Goal: Task Accomplishment & Management: Manage account settings

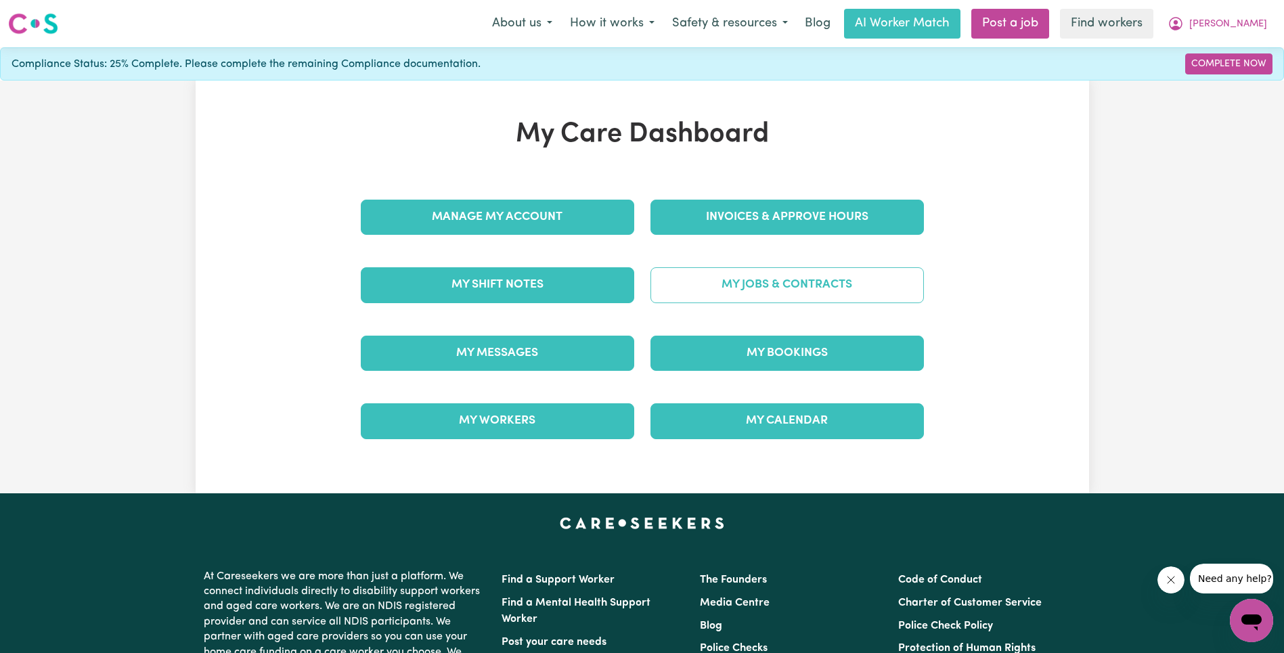
click at [772, 292] on link "My Jobs & Contracts" at bounding box center [786, 284] width 273 height 35
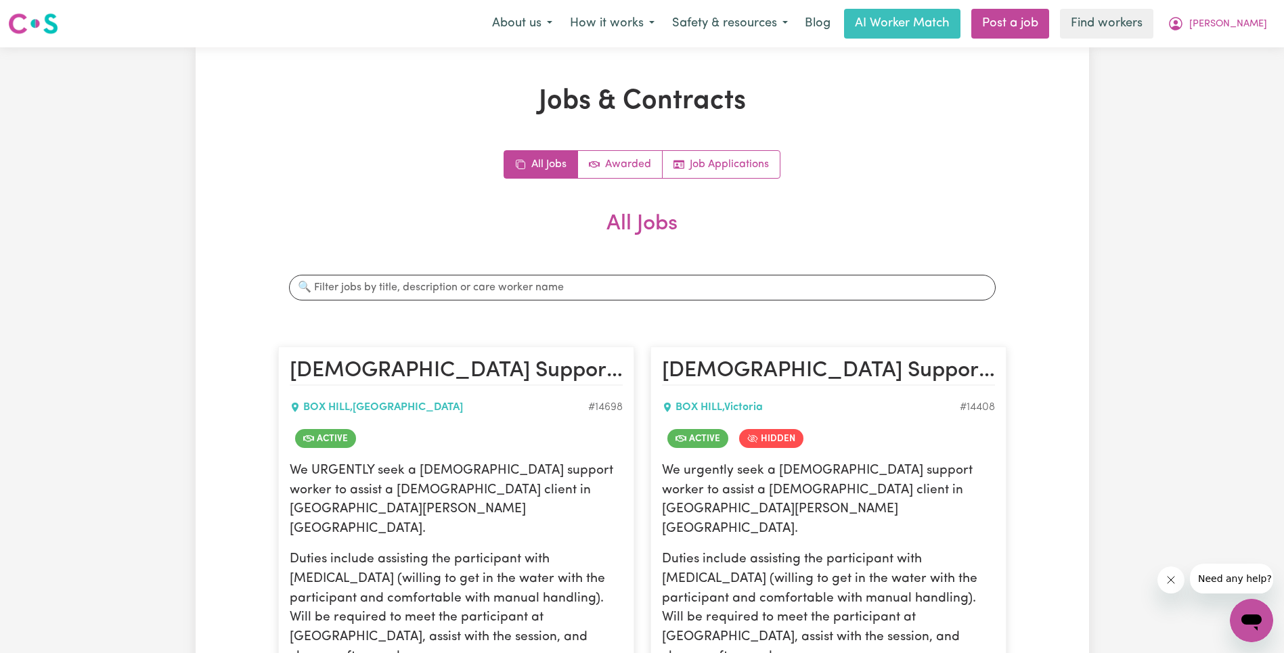
click at [851, 231] on h2 "All Jobs" at bounding box center [642, 234] width 728 height 47
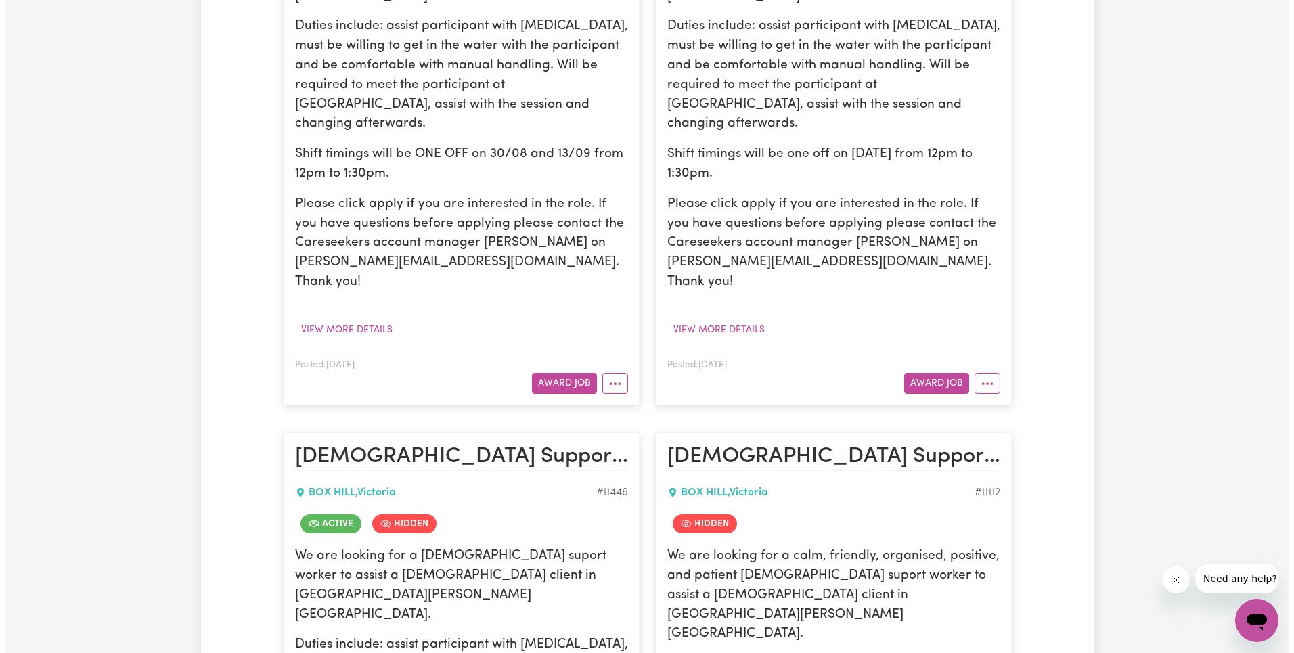
scroll to position [2084, 0]
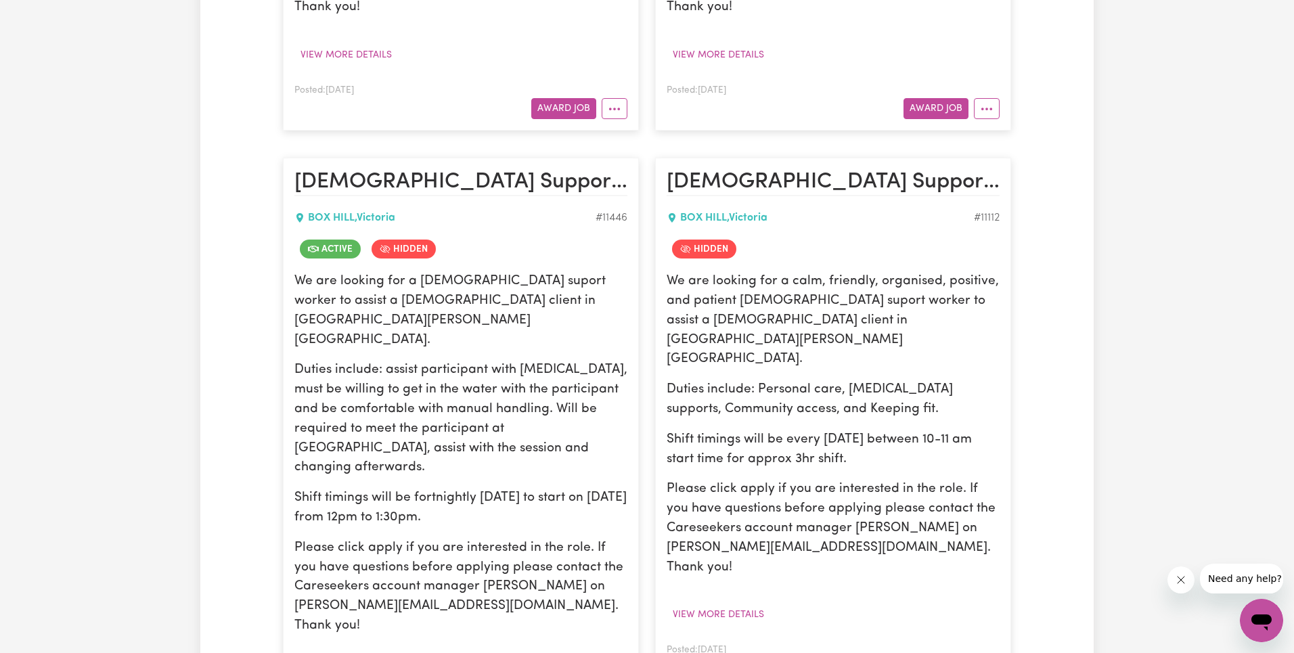
select select "WEEKDAY_DAYTIME"
select select "ASSISTANCE_SELF_CARE"
select select "ONE"
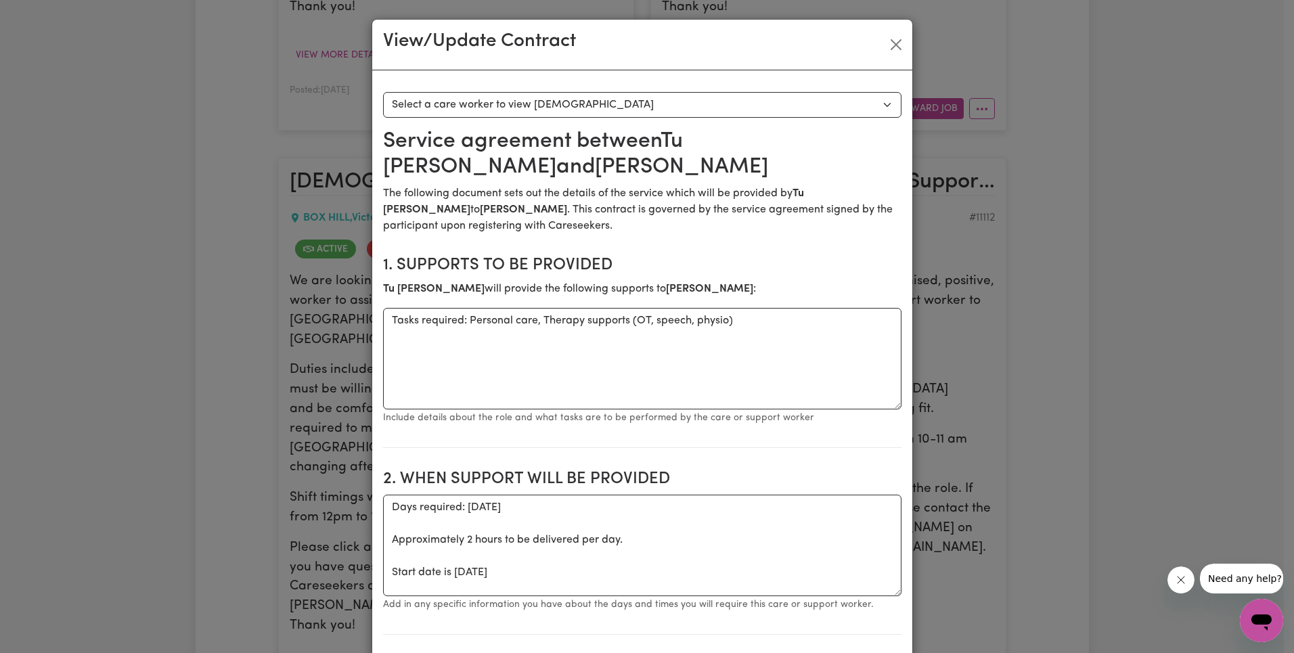
scroll to position [366, 0]
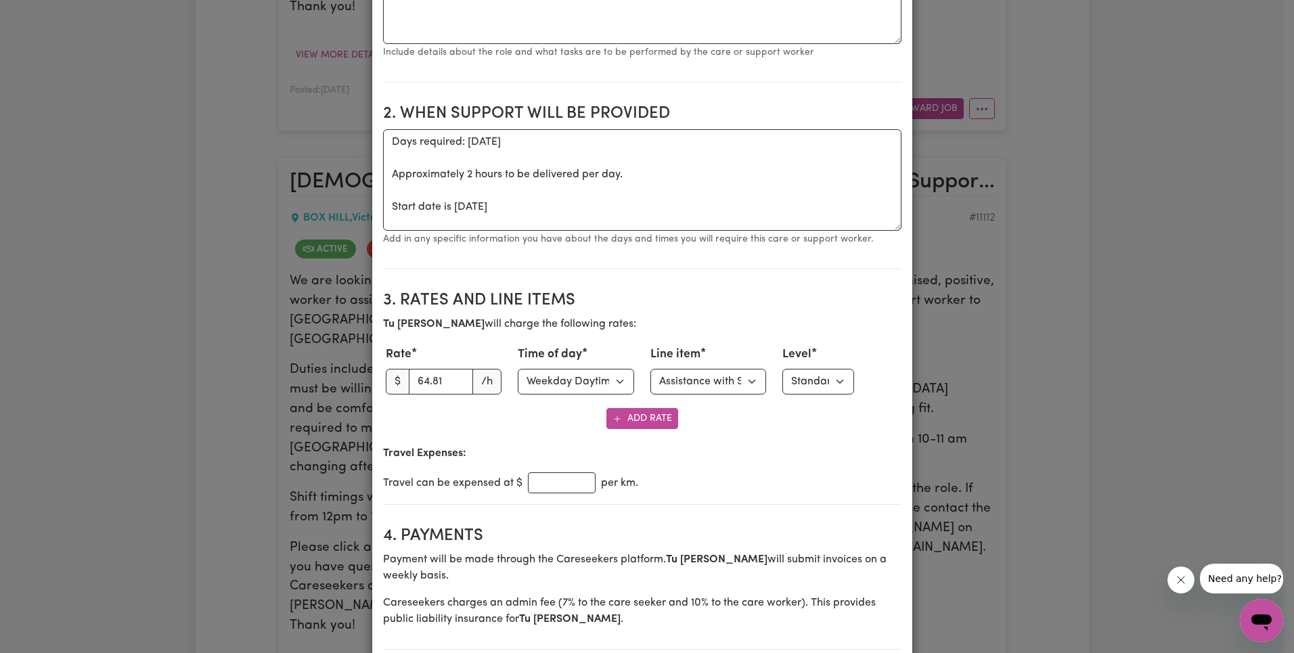
click at [401, 386] on span "$" at bounding box center [398, 382] width 24 height 26
click at [420, 384] on input "64.81" at bounding box center [441, 382] width 65 height 26
paste input "3.27"
type input "63.27"
click at [686, 385] on select "Select line item Assistance with Self Care Activities Assistance with personal …" at bounding box center [708, 382] width 116 height 26
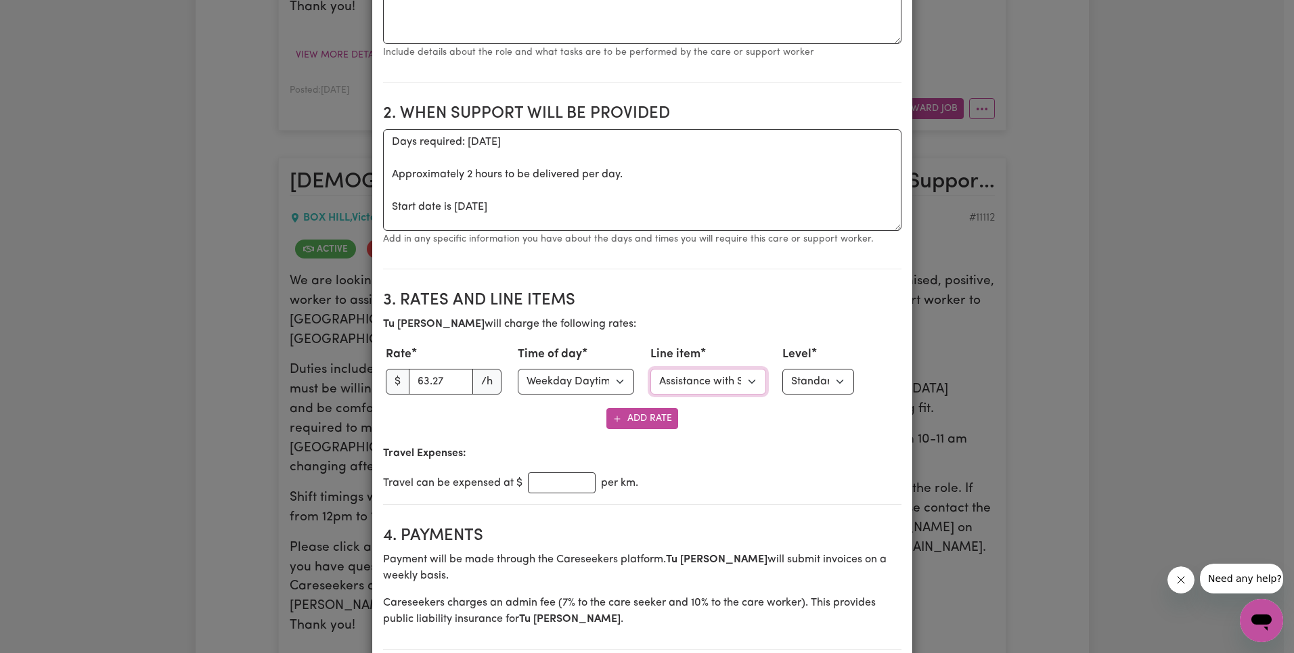
select select "OTHER"
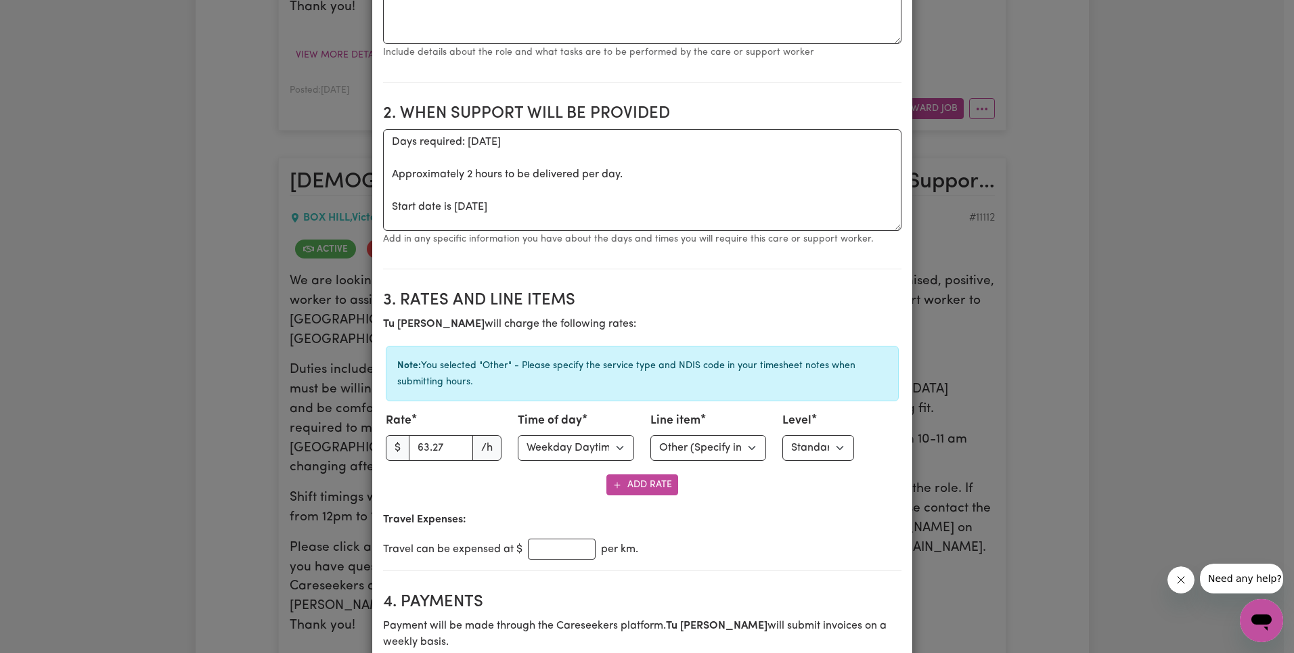
click at [825, 308] on h2 "3. Rates and Line Items" at bounding box center [642, 301] width 518 height 20
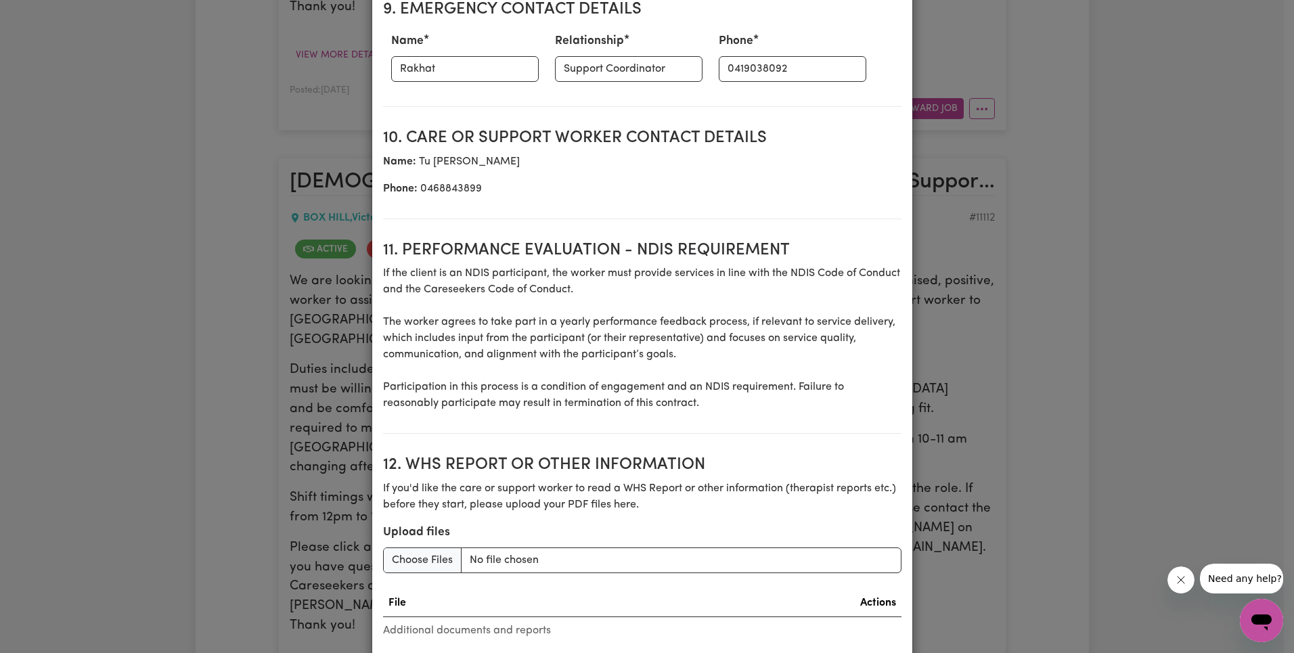
scroll to position [1811, 0]
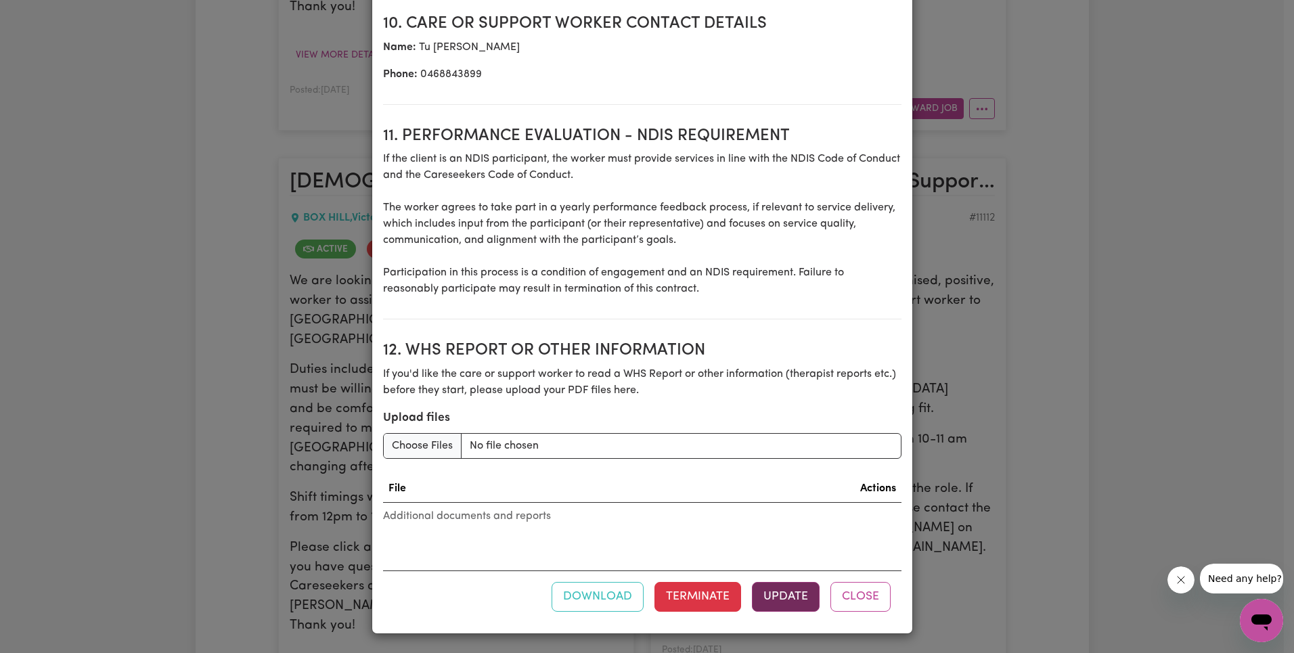
click at [790, 598] on button "Update" at bounding box center [786, 597] width 68 height 30
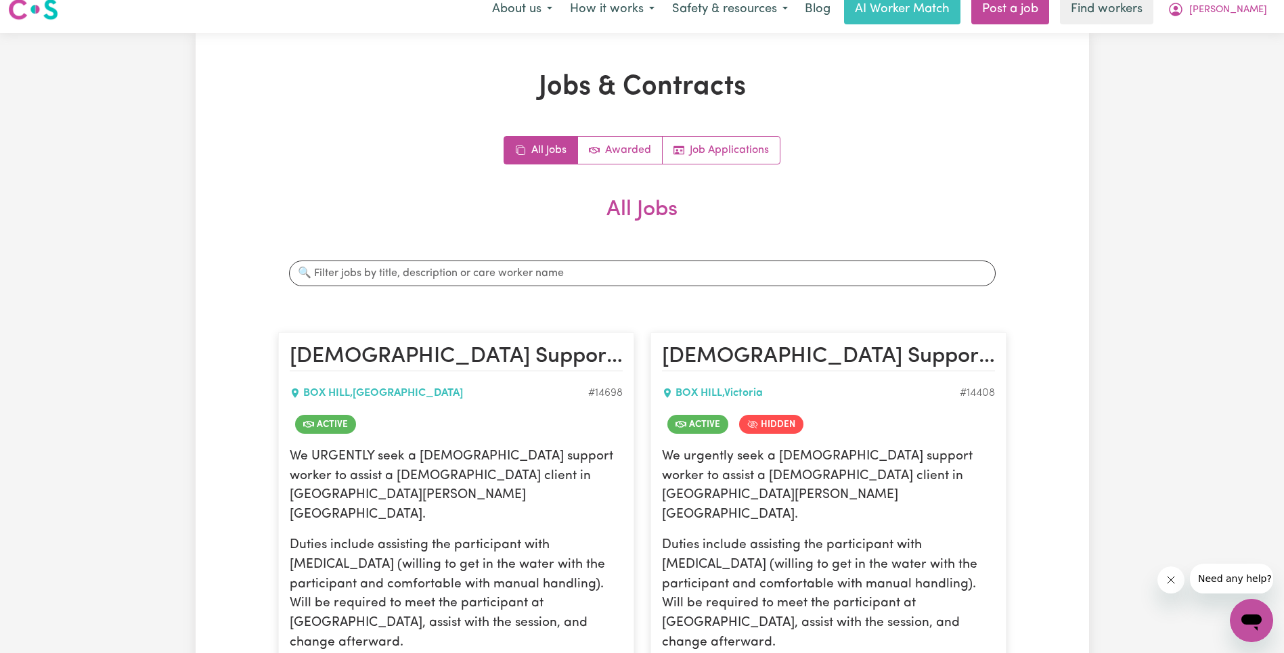
scroll to position [0, 0]
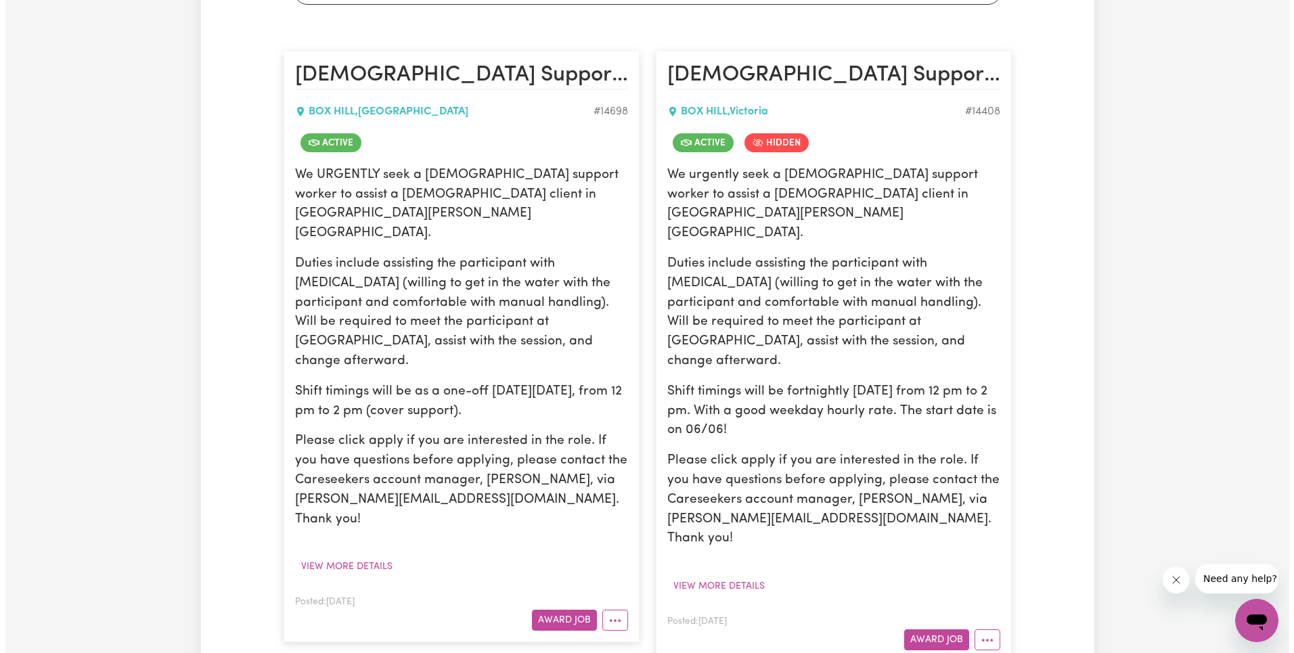
scroll to position [462, 0]
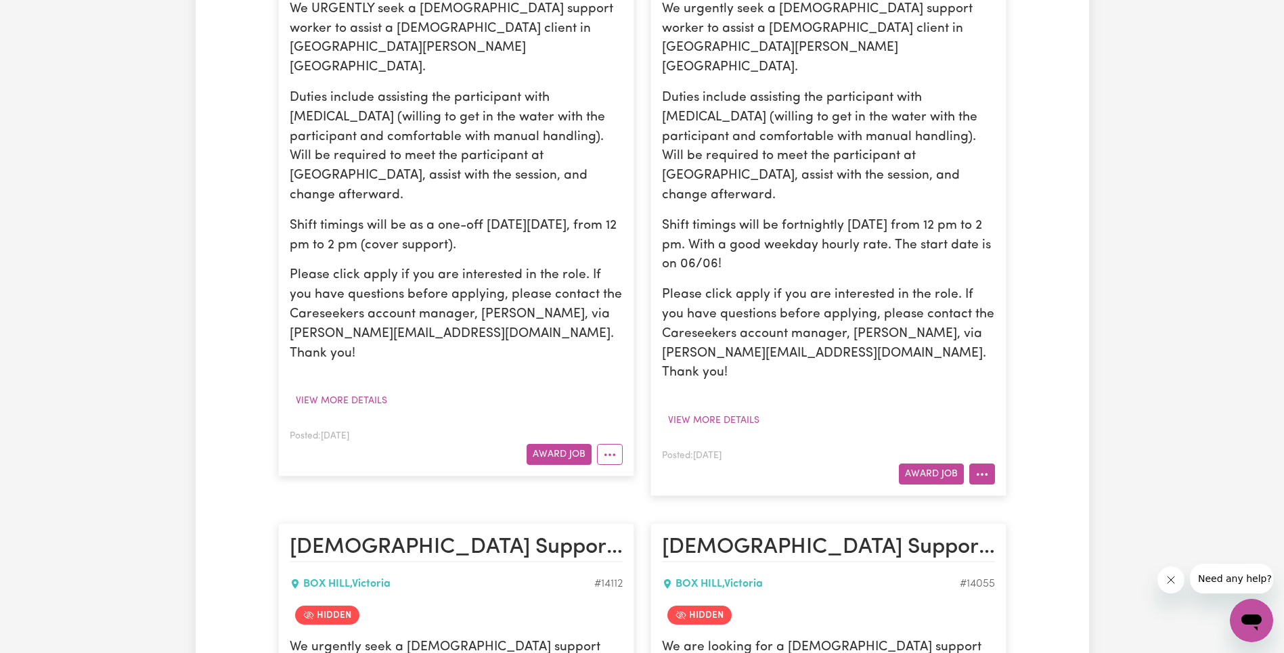
click at [986, 464] on button "More options" at bounding box center [982, 474] width 26 height 21
click at [982, 468] on icon "More options" at bounding box center [982, 475] width 14 height 14
click at [987, 468] on icon "More options" at bounding box center [982, 475] width 14 height 14
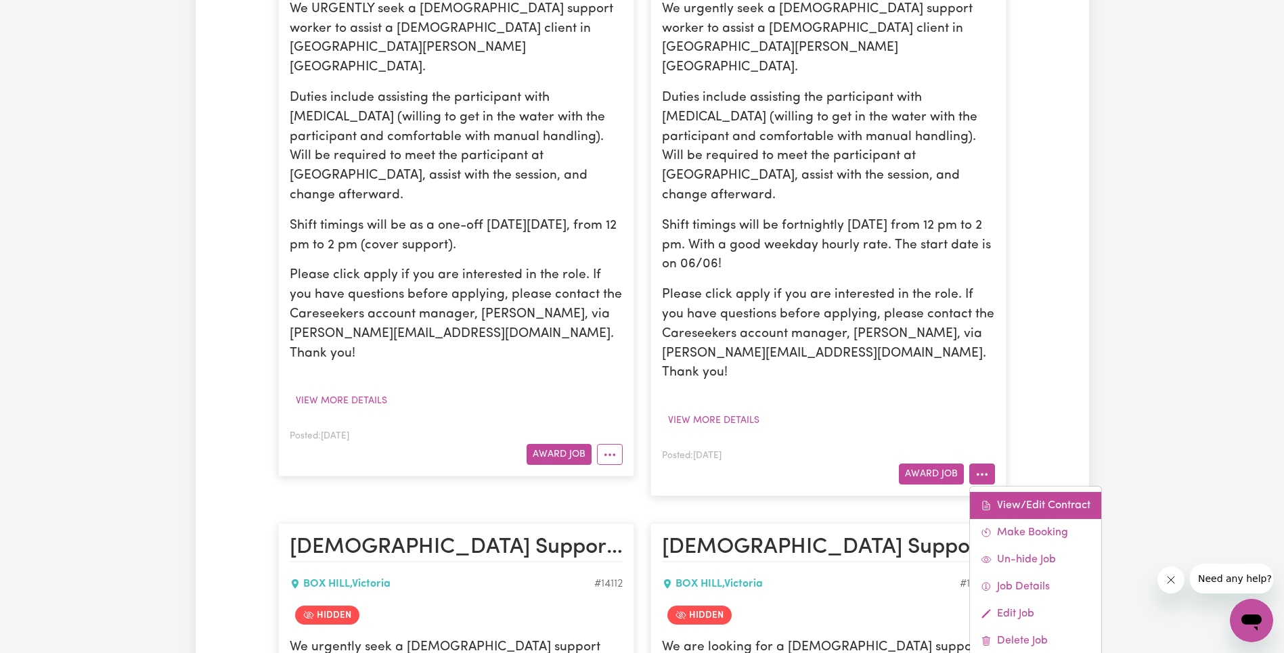
click at [1002, 492] on link "View/Edit Contract" at bounding box center [1035, 505] width 131 height 27
select select "WEEKDAY_DAYTIME"
select select "ASSISTANCE_SELF_CARE"
select select "ONE"
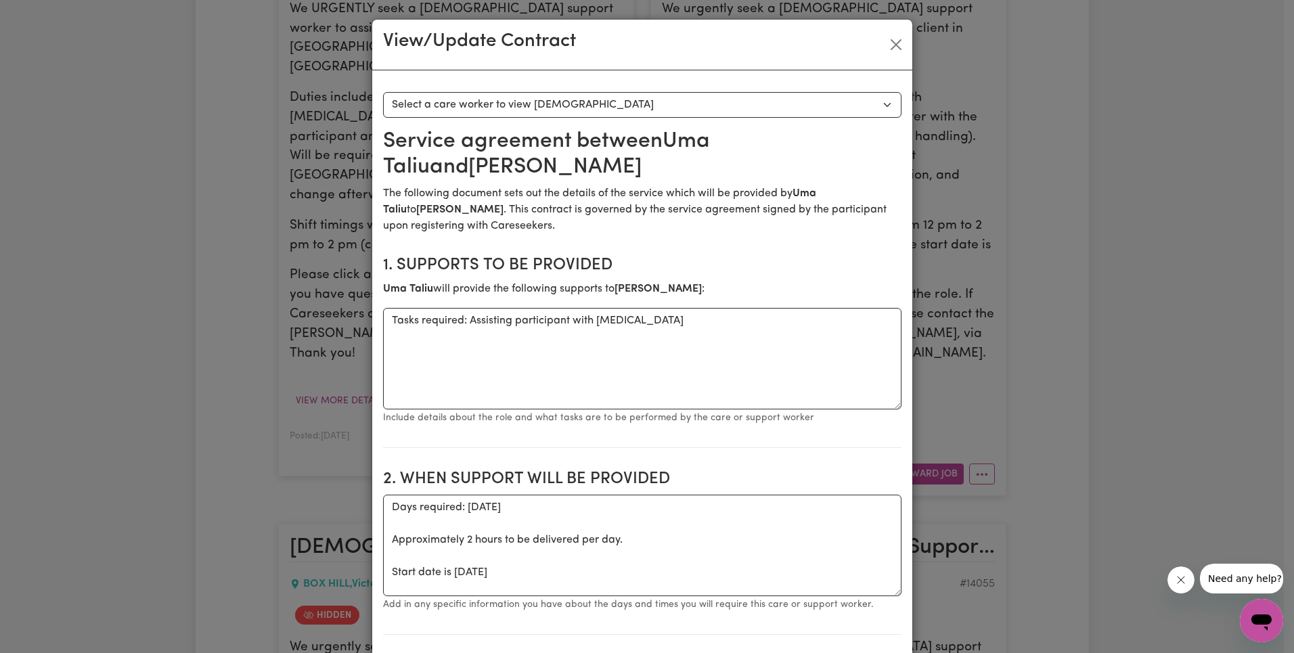
click at [646, 108] on select "Select a care worker to view [DEMOGRAPHIC_DATA] #10273 - [PERSON_NAME] (contrac…" at bounding box center [642, 105] width 518 height 26
click at [645, 108] on select "Select a care worker to view [DEMOGRAPHIC_DATA] #10273 - [PERSON_NAME] (contrac…" at bounding box center [642, 105] width 518 height 26
select select "9885"
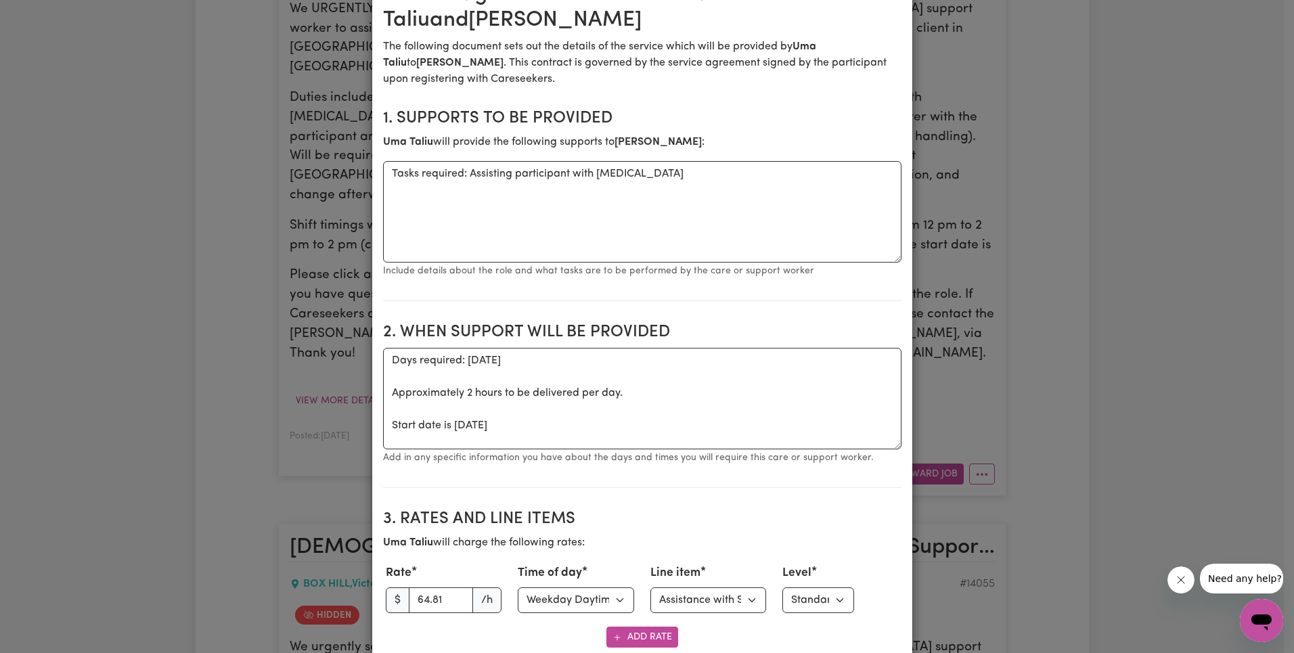
scroll to position [419, 0]
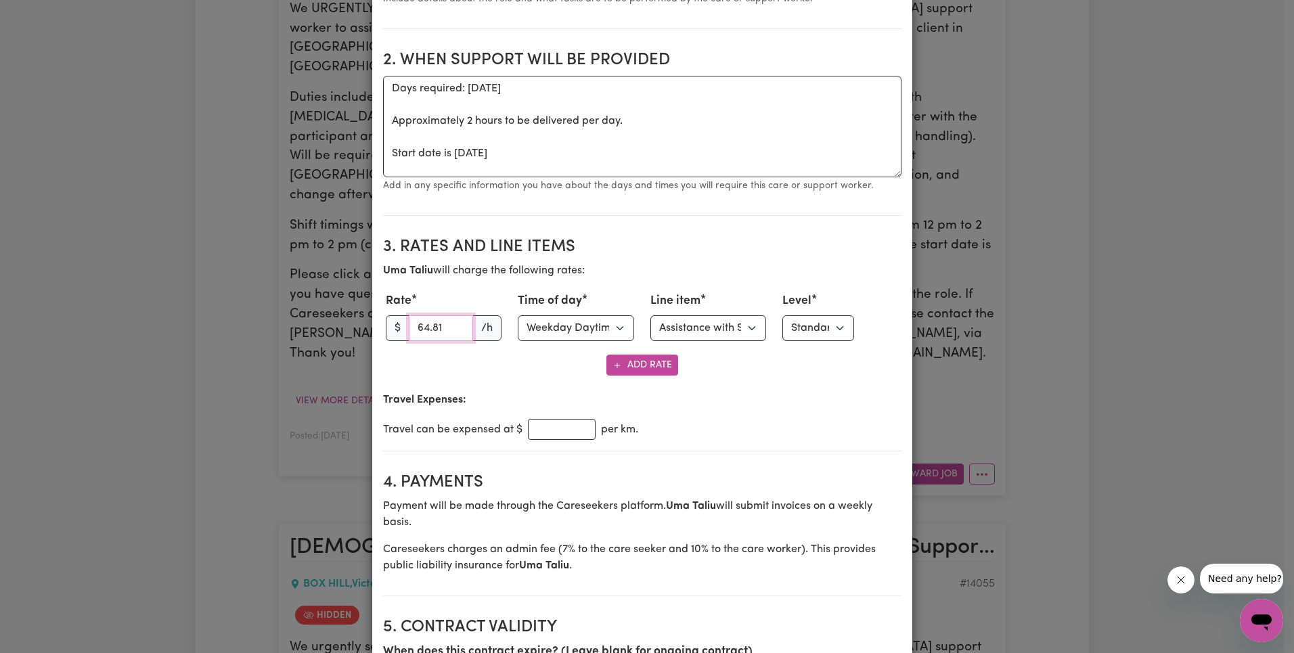
click at [433, 332] on input "64.81" at bounding box center [441, 328] width 65 height 26
paste input "3.27"
type input "63.27"
click at [730, 332] on select "Select line item Assistance with Self Care Activities Assistance with personal …" at bounding box center [708, 328] width 116 height 26
select select "OTHER"
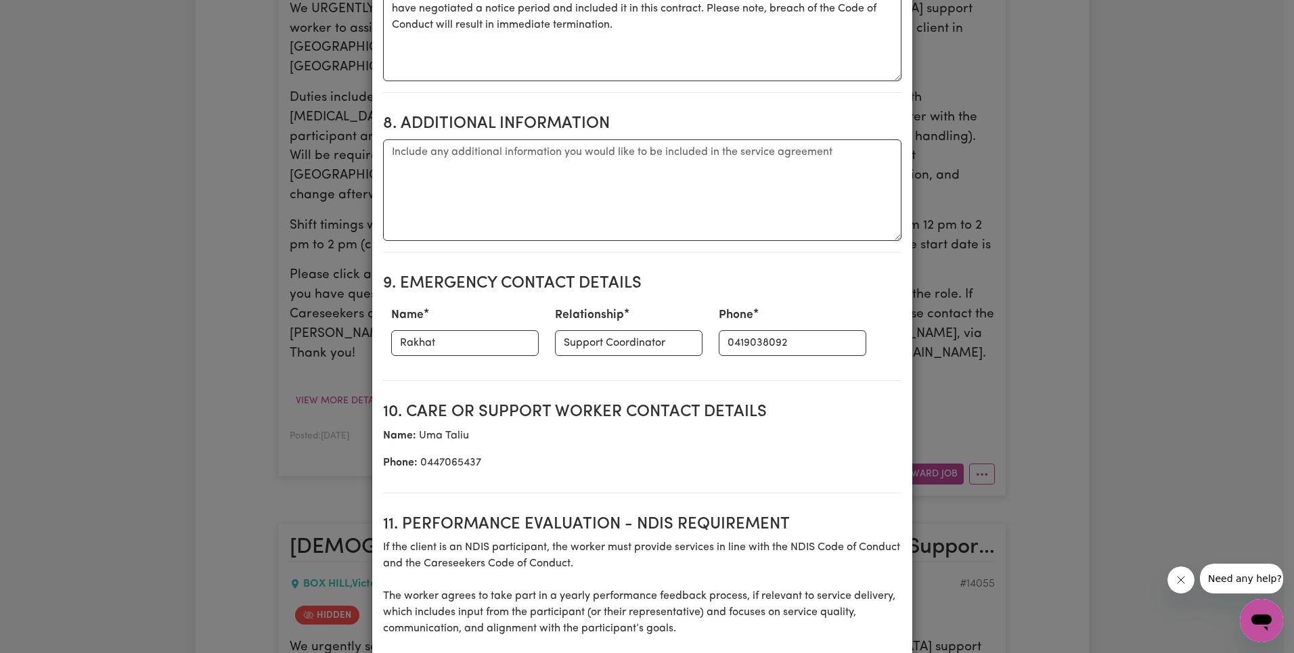
scroll to position [1811, 0]
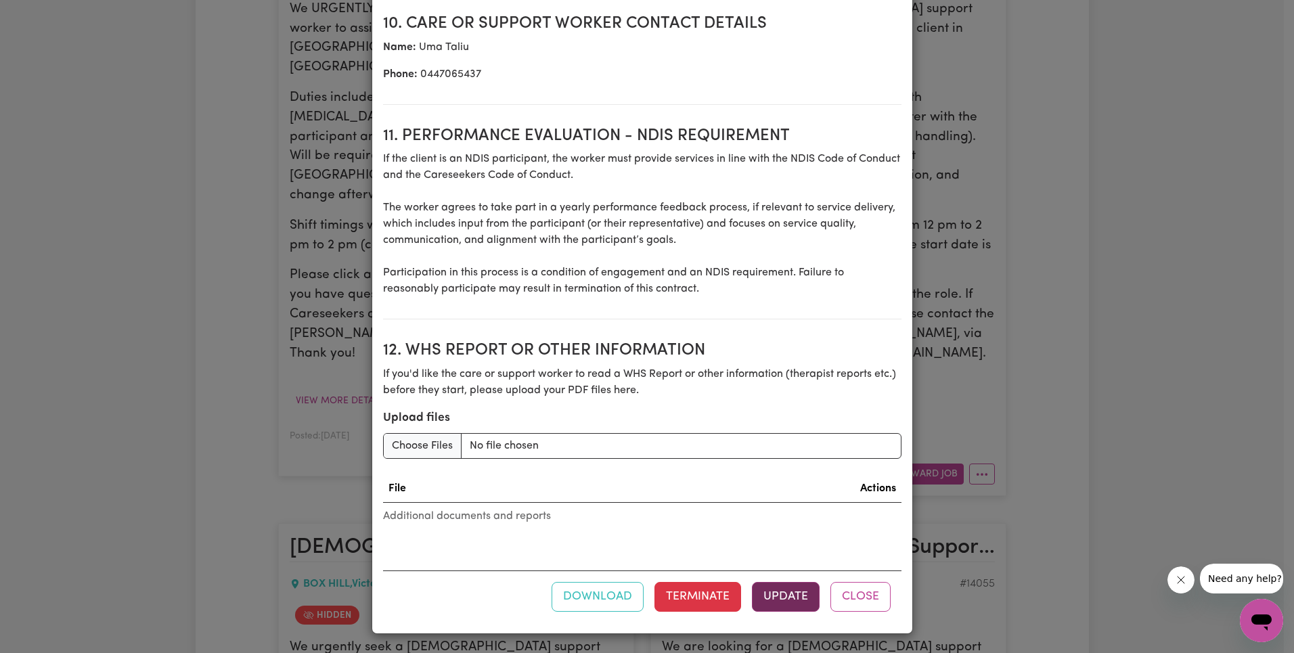
click at [793, 604] on button "Update" at bounding box center [786, 597] width 68 height 30
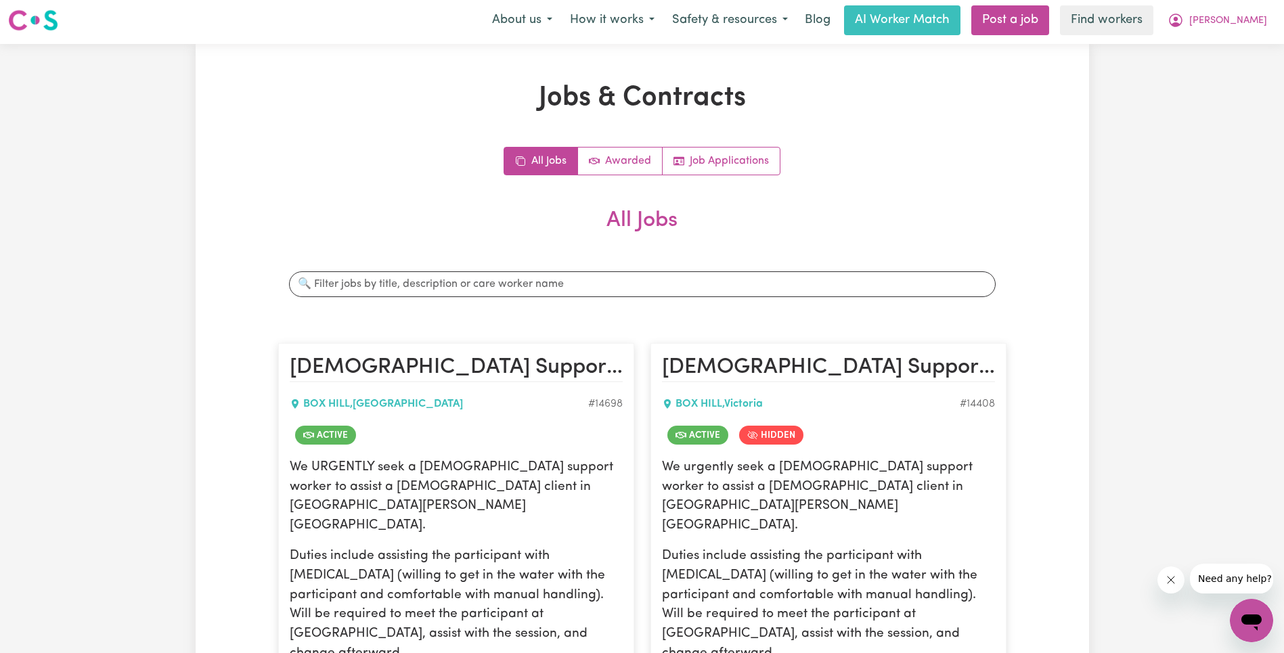
scroll to position [0, 0]
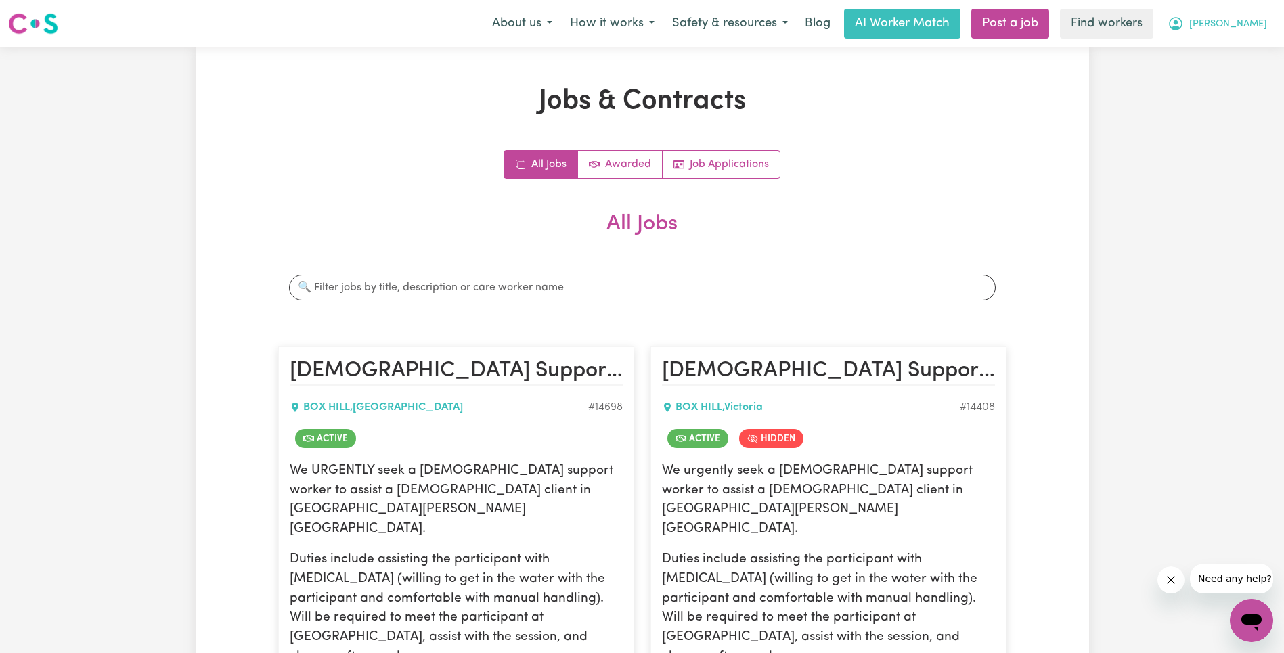
click at [1252, 24] on span "[PERSON_NAME]" at bounding box center [1228, 24] width 78 height 15
click at [1237, 77] on link "Logout" at bounding box center [1221, 78] width 107 height 26
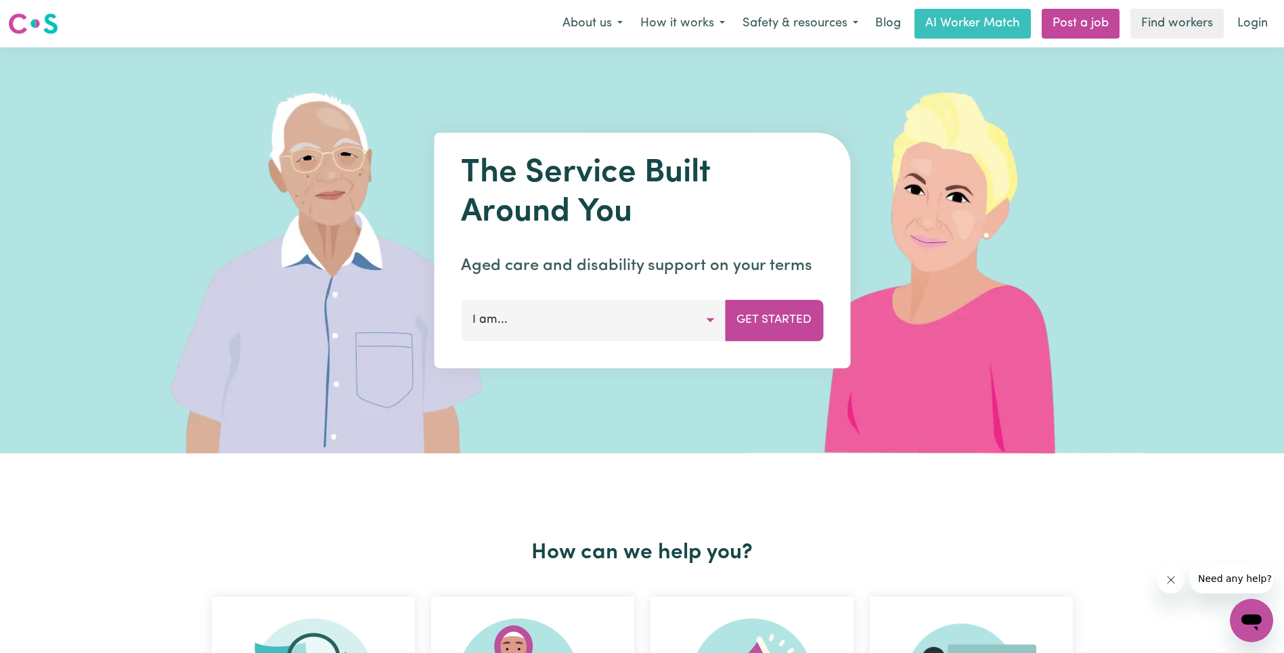
click at [1244, 26] on link "Login" at bounding box center [1252, 24] width 47 height 30
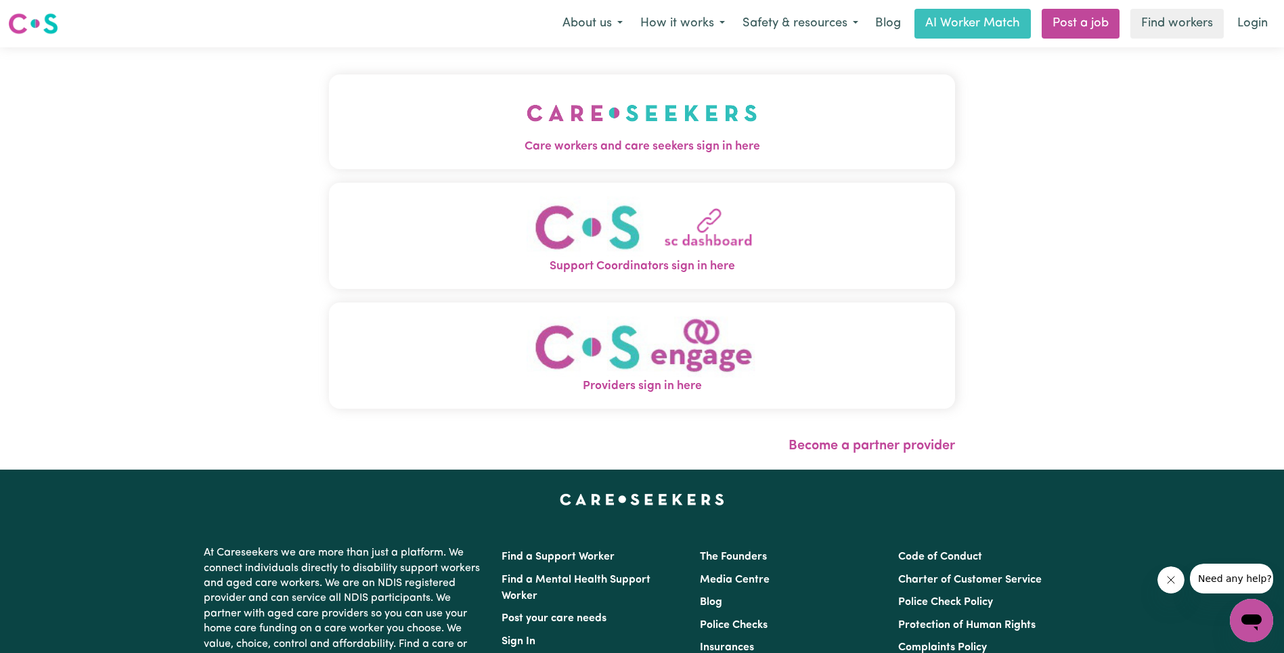
click at [527, 118] on img "Care workers and care seekers sign in here" at bounding box center [642, 113] width 231 height 50
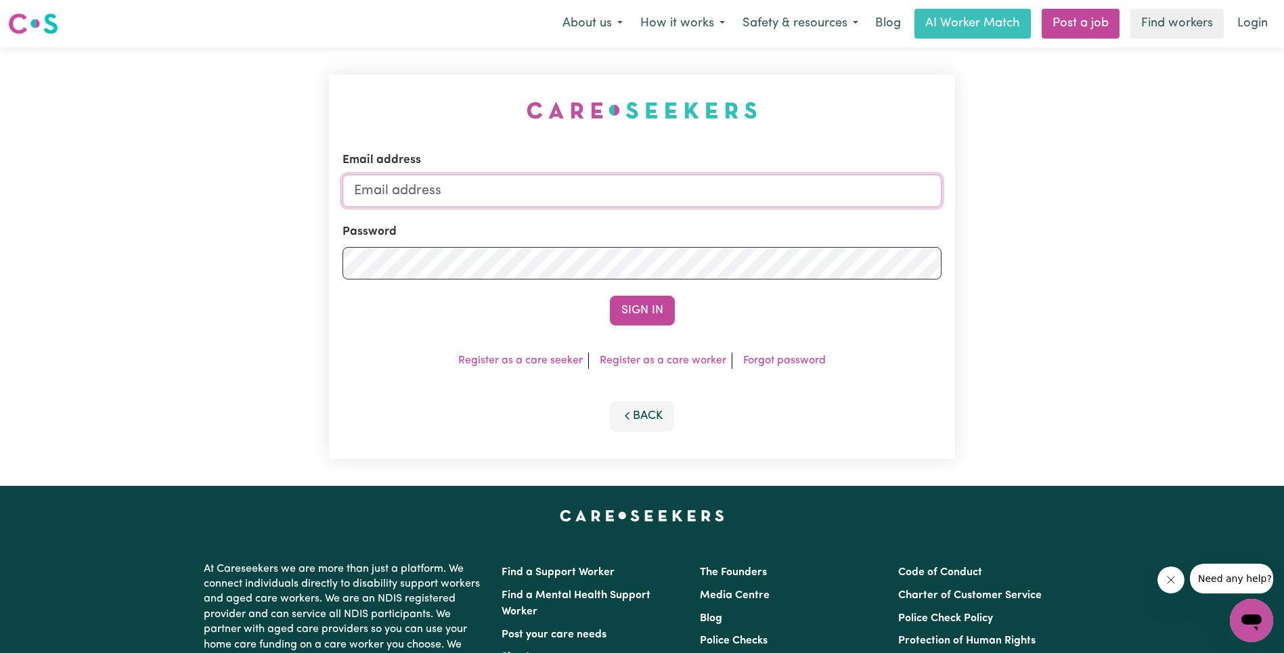
click at [684, 196] on input "Email address" at bounding box center [642, 191] width 599 height 32
type input "[EMAIL_ADDRESS][DOMAIN_NAME]"
click at [650, 319] on button "Sign In" at bounding box center [642, 311] width 65 height 30
